Goal: Complete application form

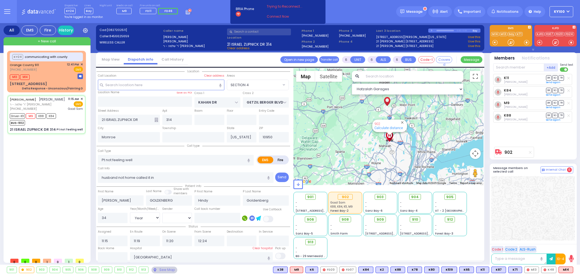
select select "SECTION 4"
select select "Year"
select select "[DEMOGRAPHIC_DATA]"
select select
radio input "true"
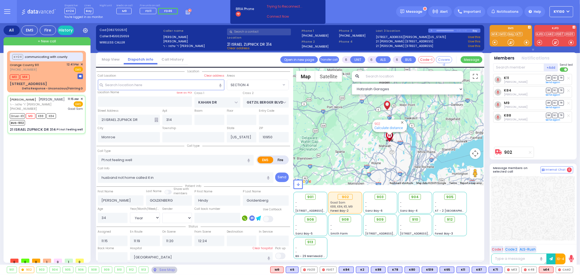
select select "Year"
select select "[DEMOGRAPHIC_DATA]"
select select "Hatzalah Garages"
select select "SECTION 4"
select select
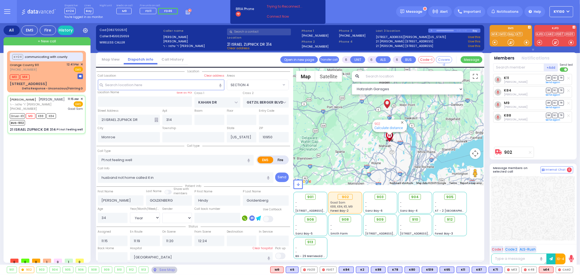
radio input "true"
select select "Year"
select select "[DEMOGRAPHIC_DATA]"
type input "12:52"
select select "Hatzalah Garages"
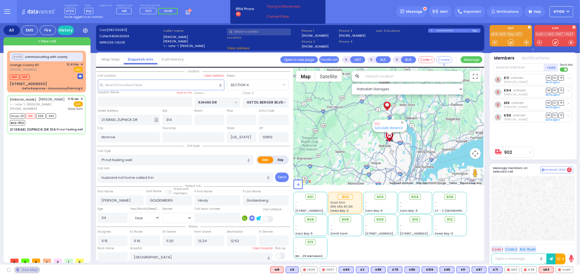
select select "SECTION 4"
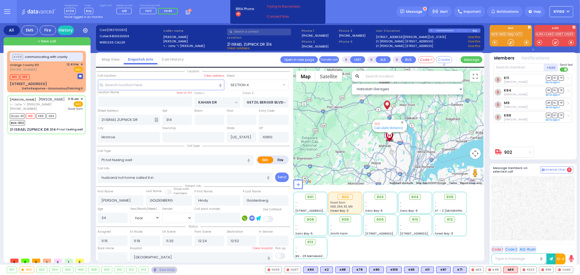
select select
radio input "true"
select select "Year"
select select "[DEMOGRAPHIC_DATA]"
select select "Hatzalah Garages"
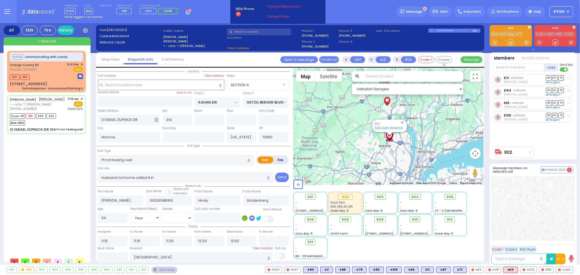
select select "SECTION 4"
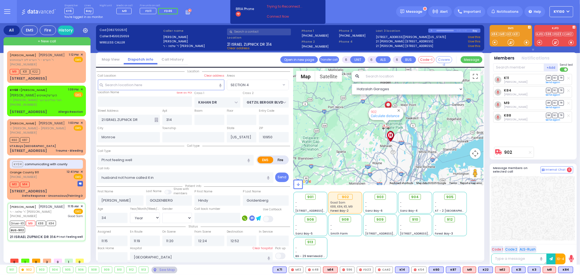
select select
radio input "true"
select select "Year"
select select "[DEMOGRAPHIC_DATA]"
select select "Hatzalah Garages"
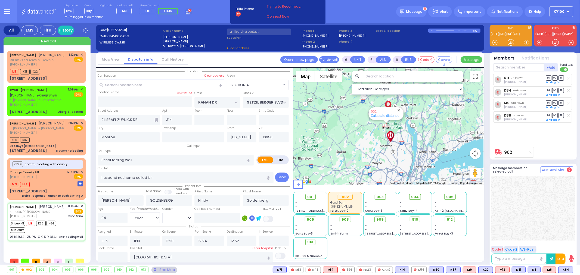
select select "SECTION 4"
select select
radio input "true"
select select "Year"
select select "[DEMOGRAPHIC_DATA]"
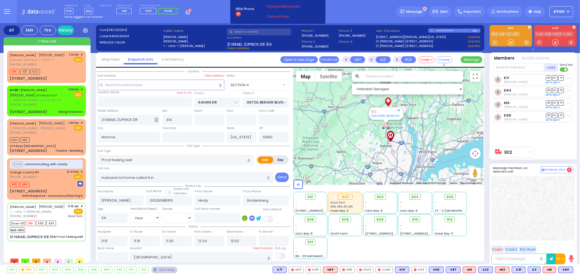
select select "Hatzalah Garages"
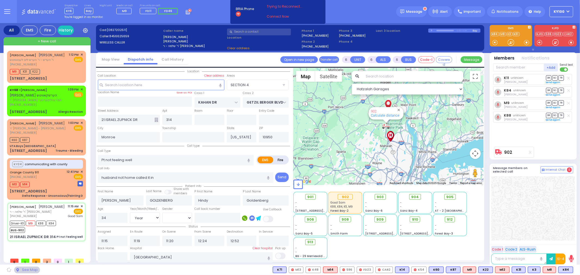
select select "SECTION 4"
